Goal: Task Accomplishment & Management: Use online tool/utility

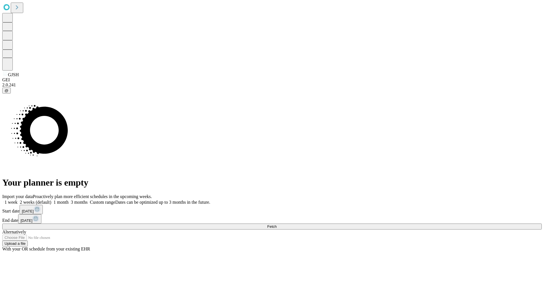
click at [277, 224] on span "Fetch" at bounding box center [271, 226] width 9 height 4
